Goal: Task Accomplishment & Management: Use online tool/utility

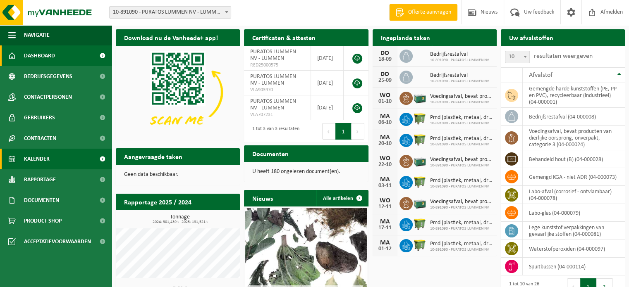
click at [102, 156] on span at bounding box center [102, 159] width 19 height 21
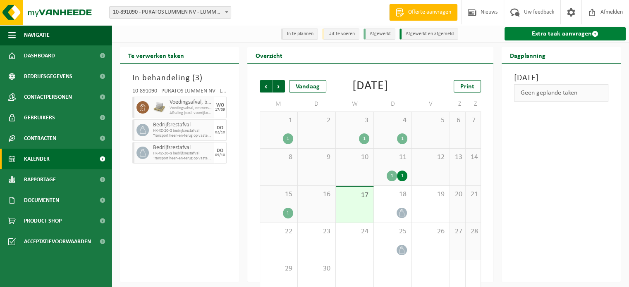
click at [549, 36] on link "Extra taak aanvragen" at bounding box center [564, 33] width 121 height 13
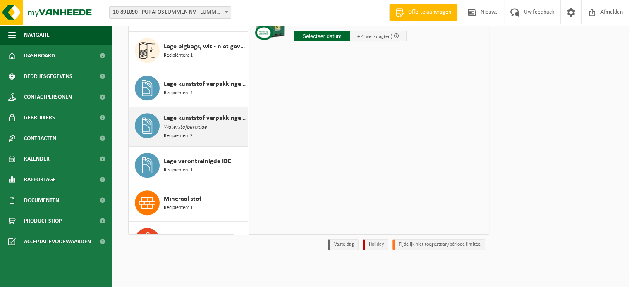
scroll to position [402, 0]
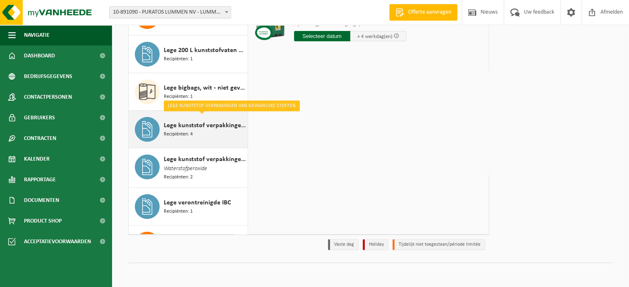
click at [187, 123] on span "Lege kunststof verpakkingen van gevaarlijke stoffen" at bounding box center [205, 126] width 82 height 10
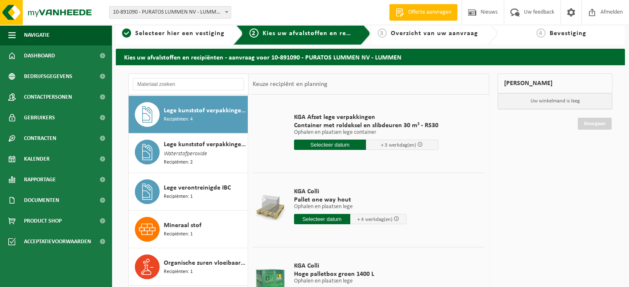
scroll to position [0, 0]
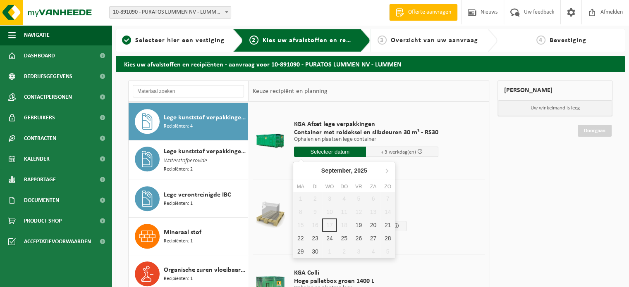
click at [337, 150] on input "text" at bounding box center [330, 152] width 72 height 10
click at [358, 223] on div "19" at bounding box center [358, 225] width 14 height 13
type input "Van 2025-09-19"
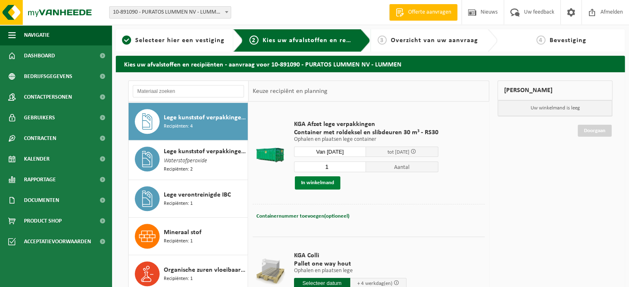
click at [314, 183] on button "In winkelmand" at bounding box center [317, 183] width 45 height 13
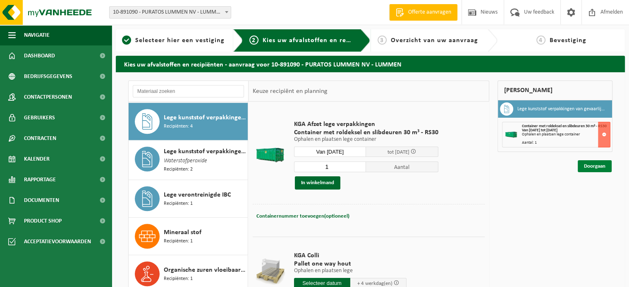
click at [592, 166] on link "Doorgaan" at bounding box center [595, 166] width 34 height 12
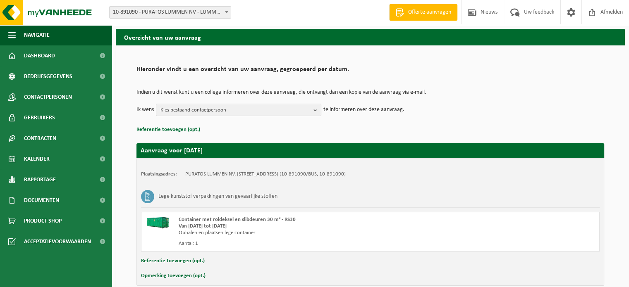
scroll to position [41, 0]
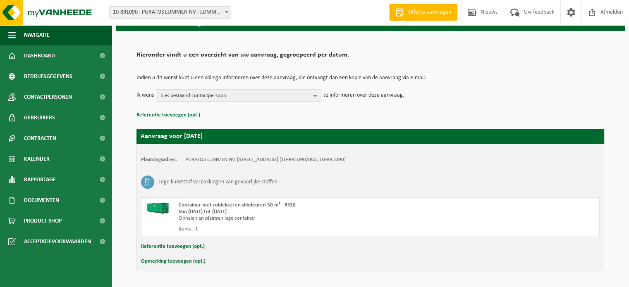
click at [316, 99] on b "button" at bounding box center [316, 96] width 7 height 12
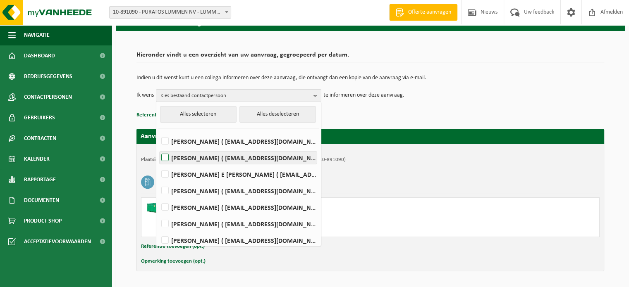
click at [162, 156] on label "Roy Chylinski ( rchylinski@puratos.com )" at bounding box center [238, 158] width 157 height 12
click at [158, 148] on input "Roy Chylinski ( rchylinski@puratos.com )" at bounding box center [158, 147] width 0 height 0
checkbox input "true"
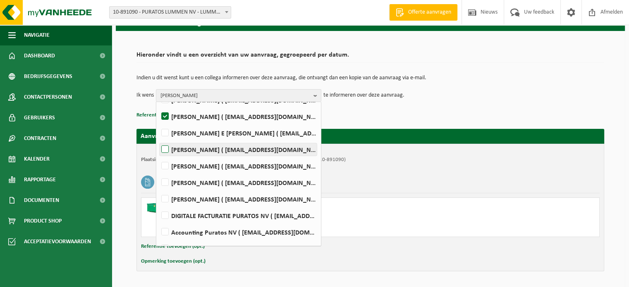
click at [165, 148] on label "Jos Gysemberg ( jgysemberg@puratos.com )" at bounding box center [238, 149] width 157 height 12
click at [158, 139] on input "Jos Gysemberg ( jgysemberg@puratos.com )" at bounding box center [158, 139] width 0 height 0
checkbox input "true"
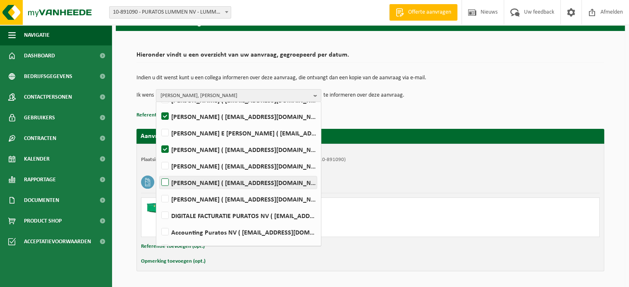
click at [165, 180] on label "Steven Hemeleers ( shemeleers@puratos.com )" at bounding box center [238, 183] width 157 height 12
click at [158, 172] on input "Steven Hemeleers ( shemeleers@puratos.com )" at bounding box center [158, 172] width 0 height 0
checkbox input "true"
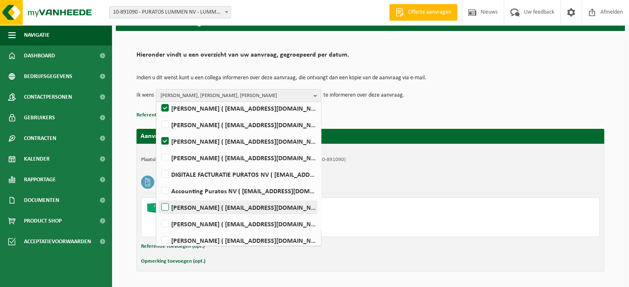
scroll to position [119, 0]
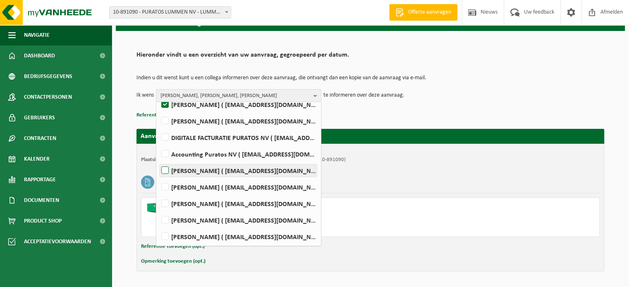
click at [167, 170] on label "Robin Rutten ( rrutten@puratos.com )" at bounding box center [238, 171] width 157 height 12
click at [158, 160] on input "Robin Rutten ( rrutten@puratos.com )" at bounding box center [158, 160] width 0 height 0
checkbox input "true"
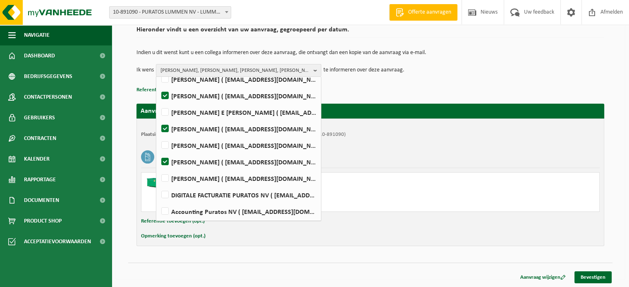
scroll to position [0, 0]
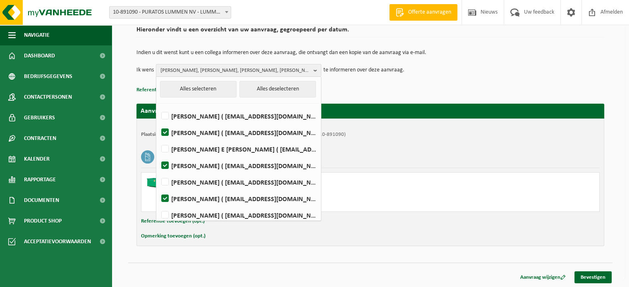
click at [351, 86] on p "Referentie toevoegen (opt.)" at bounding box center [370, 90] width 468 height 11
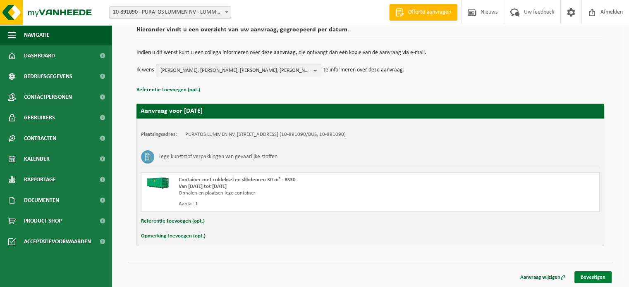
drag, startPoint x: 594, startPoint y: 276, endPoint x: 585, endPoint y: 273, distance: 9.7
click at [593, 277] on link "Bevestigen" at bounding box center [592, 278] width 37 height 12
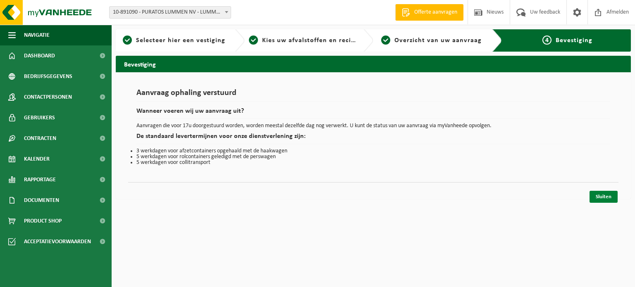
click at [600, 200] on link "Sluiten" at bounding box center [604, 197] width 28 height 12
